Goal: Task Accomplishment & Management: Manage account settings

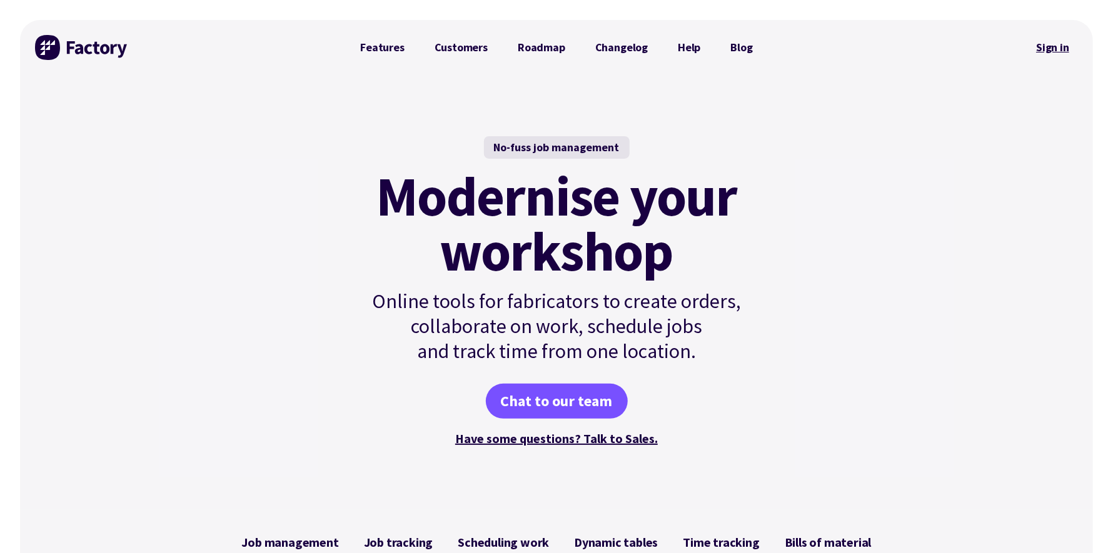
click at [1050, 39] on link "Sign in" at bounding box center [1052, 47] width 51 height 29
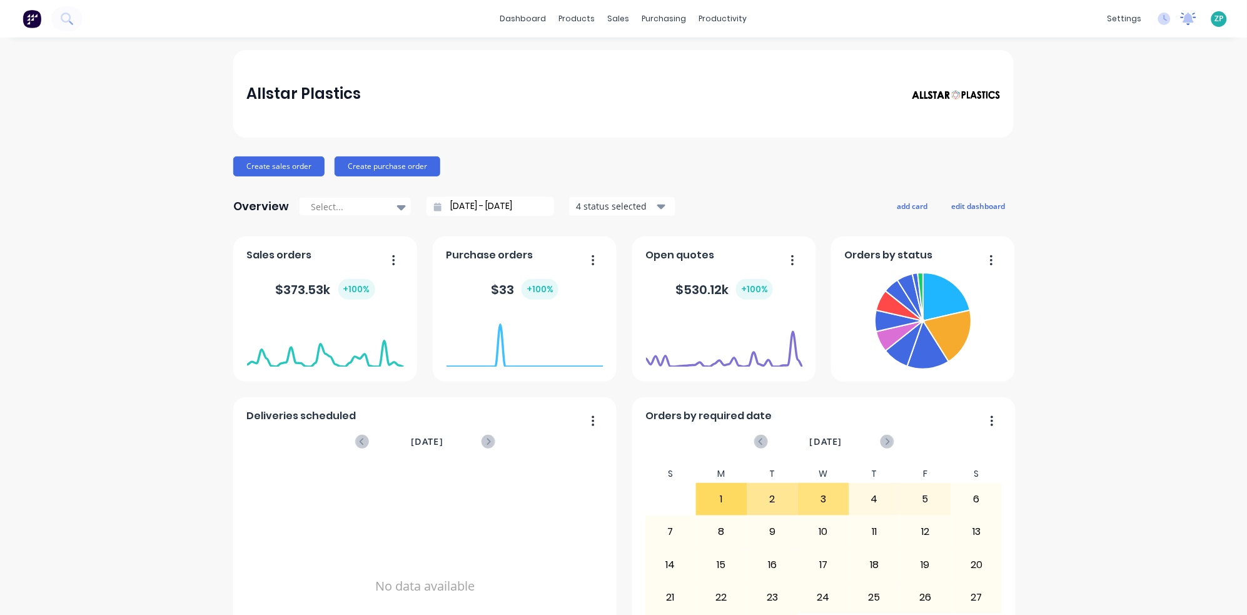
click at [1183, 16] on icon at bounding box center [1188, 18] width 11 height 10
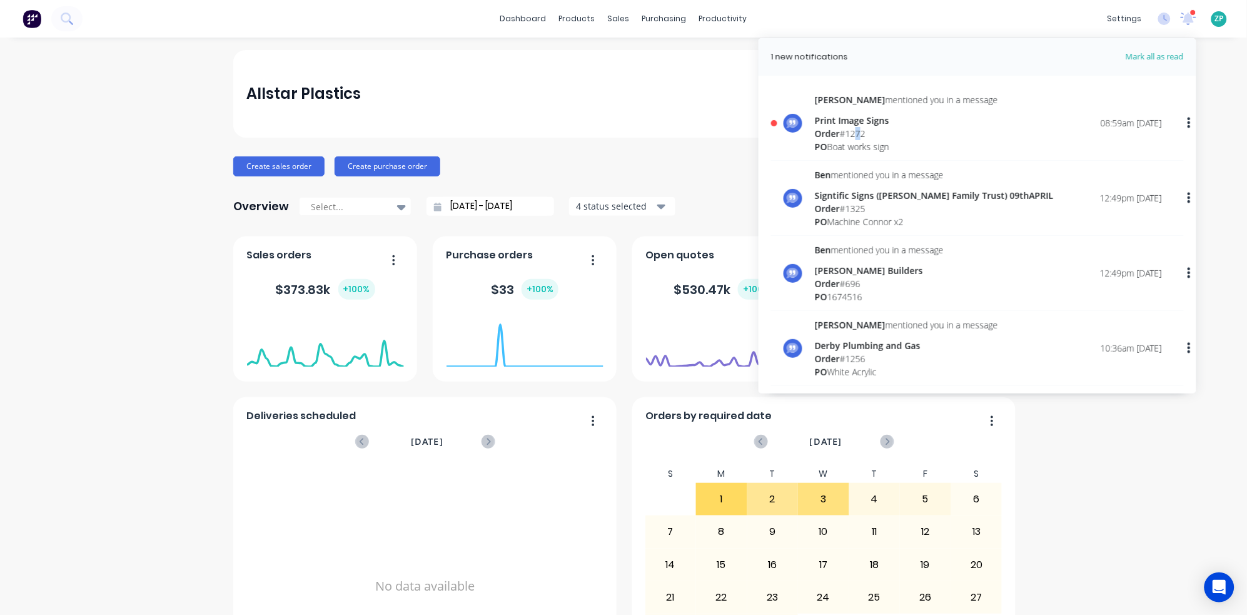
click at [850, 132] on div "Order # 1272" at bounding box center [906, 133] width 183 height 13
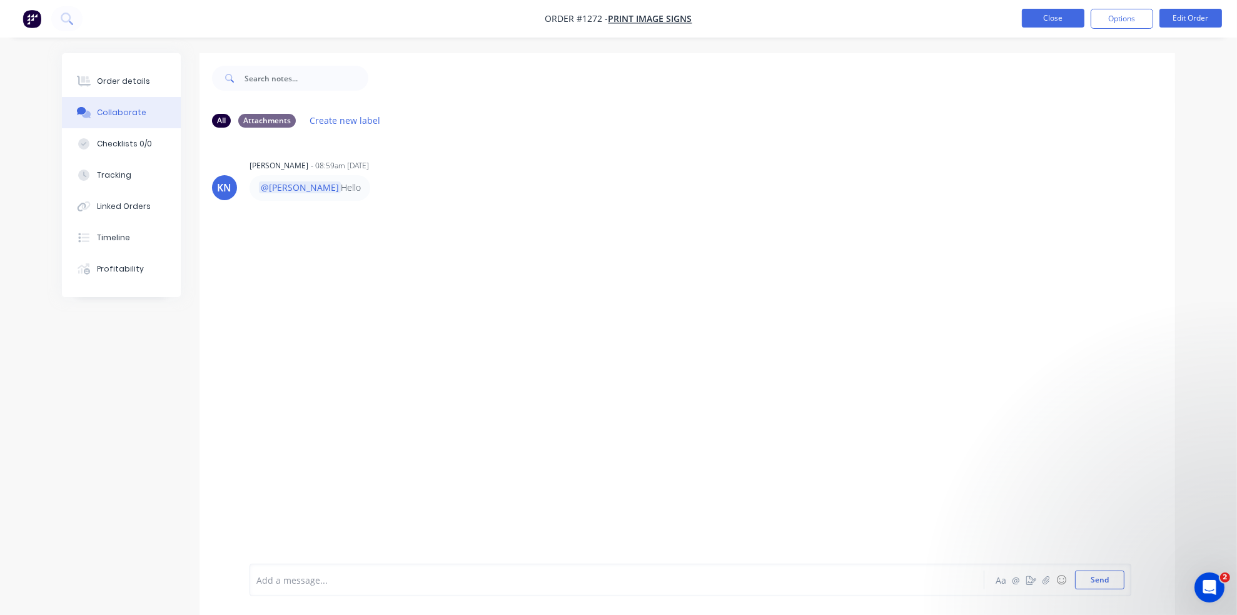
click at [1058, 21] on button "Close" at bounding box center [1053, 18] width 63 height 19
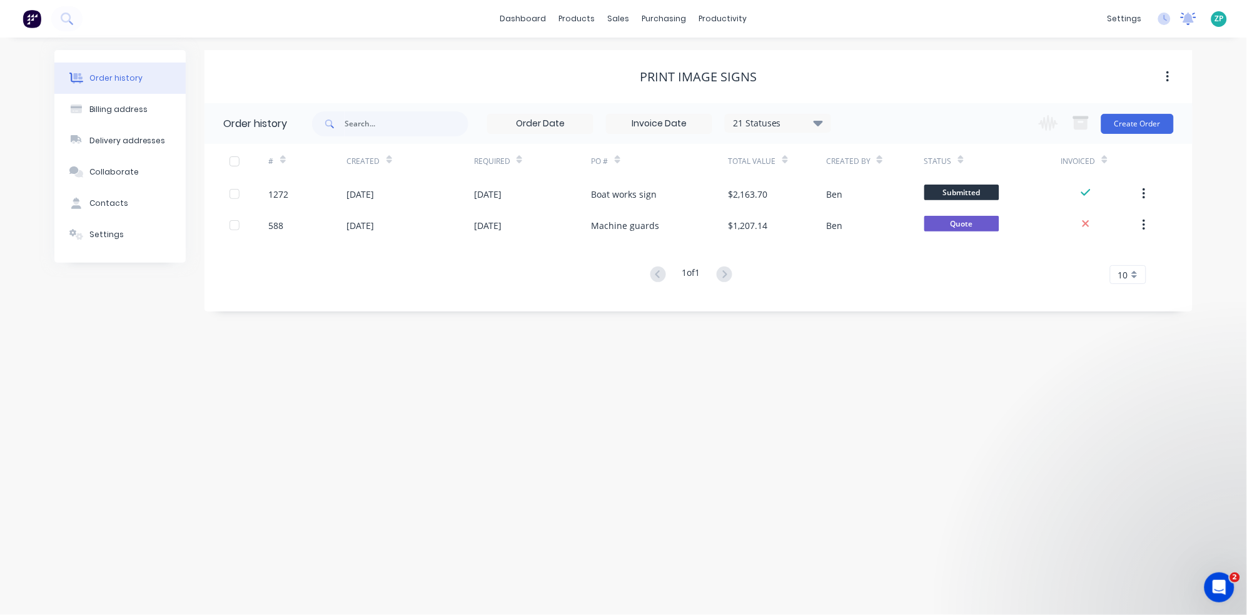
click at [1187, 16] on icon at bounding box center [1188, 18] width 11 height 10
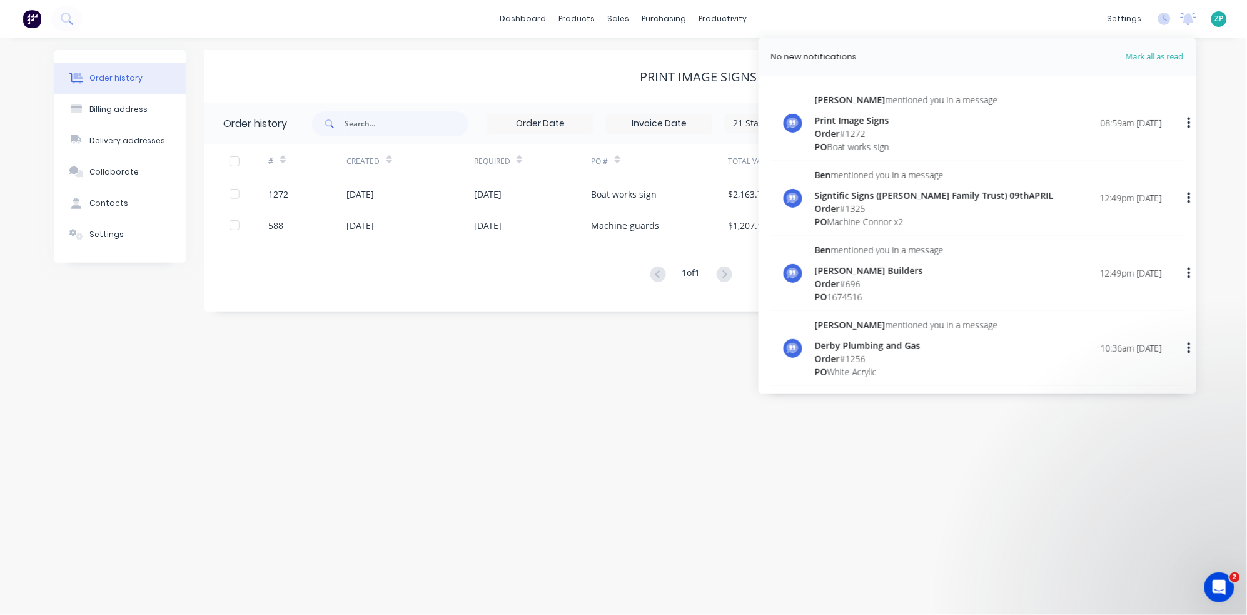
click at [845, 121] on div "Print Image Signs" at bounding box center [906, 120] width 183 height 13
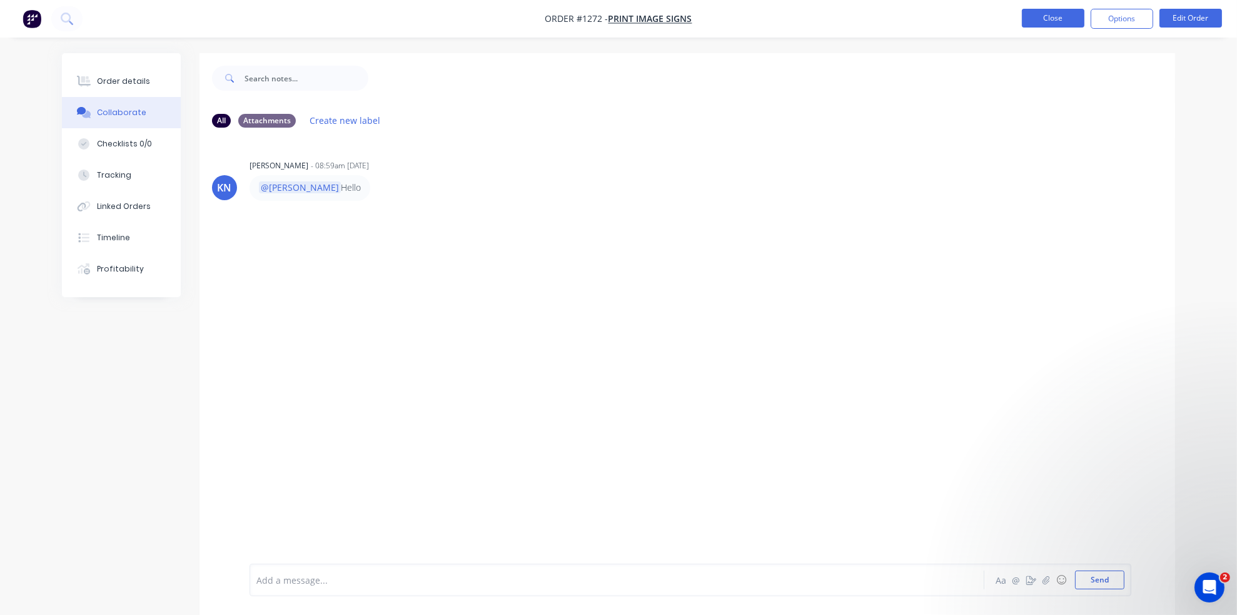
click at [1041, 14] on button "Close" at bounding box center [1053, 18] width 63 height 19
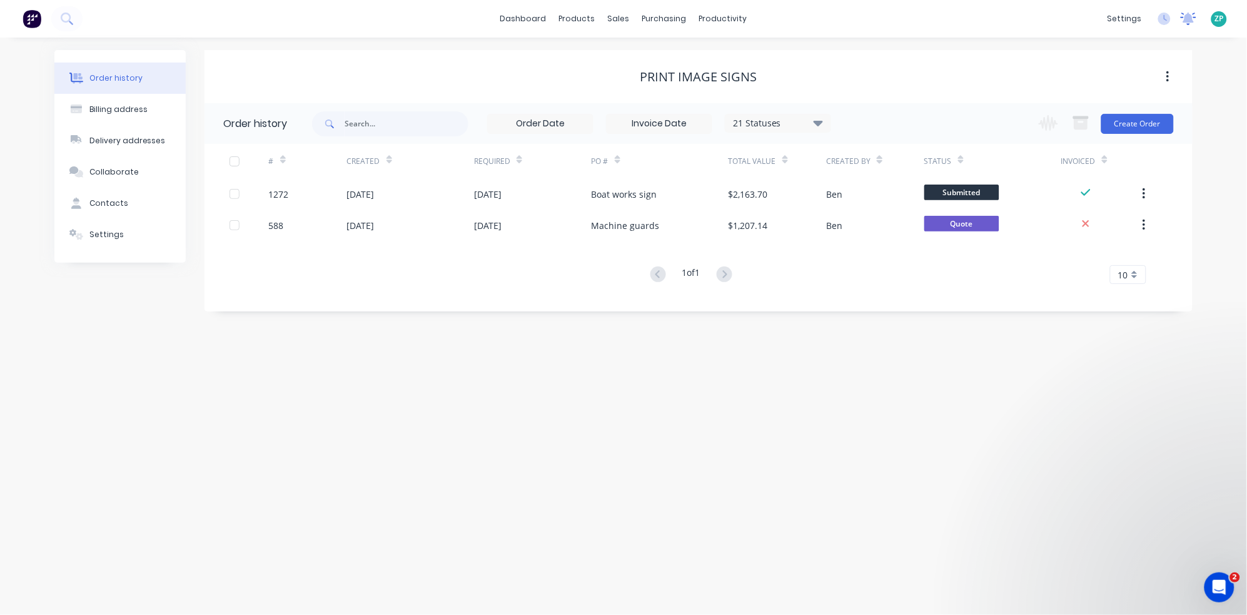
click at [1187, 22] on icon at bounding box center [1188, 18] width 11 height 10
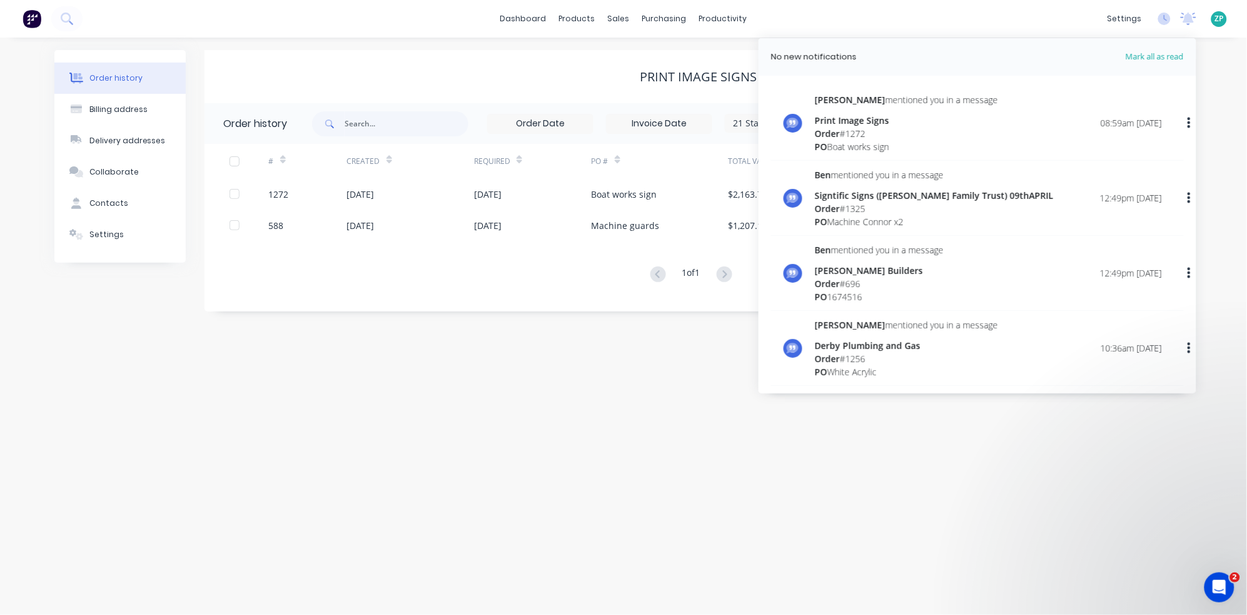
click at [844, 129] on div "Order # 1272" at bounding box center [906, 133] width 183 height 13
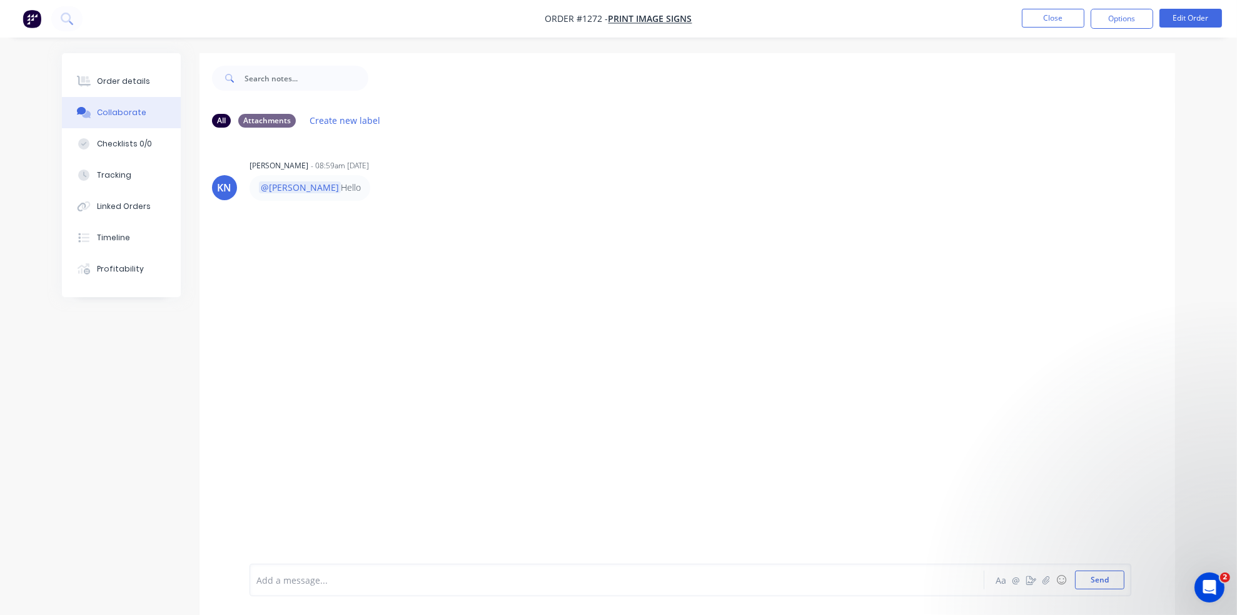
click at [334, 572] on div "Add a message..." at bounding box center [581, 579] width 651 height 19
click at [1035, 14] on button "Close" at bounding box center [1053, 18] width 63 height 19
